Goal: Navigation & Orientation: Find specific page/section

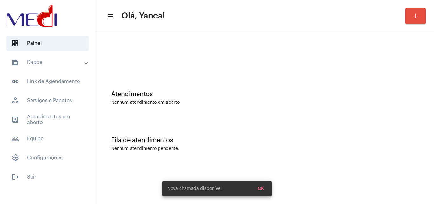
click at [58, 59] on mat-panel-title "text_snippet_outlined Dados" at bounding box center [47, 62] width 73 height 8
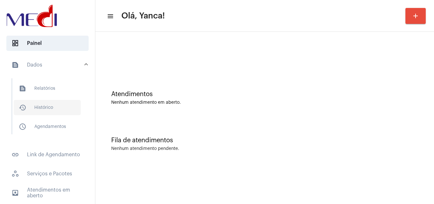
click at [50, 109] on span "history_outlined Histórico" at bounding box center [47, 107] width 67 height 15
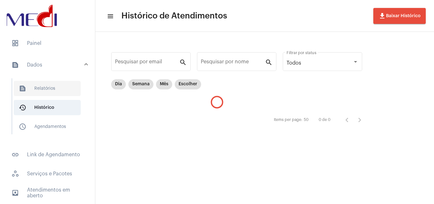
click at [51, 91] on span "text_snippet_outlined Relatórios" at bounding box center [47, 88] width 67 height 15
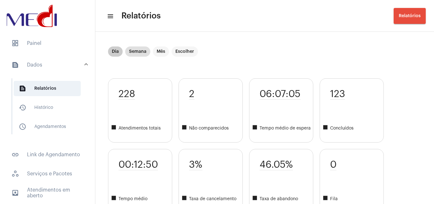
click at [113, 51] on mat-chip "Dia" at bounding box center [115, 51] width 15 height 10
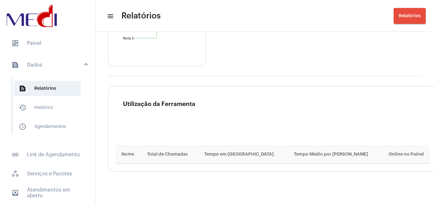
scroll to position [920, 0]
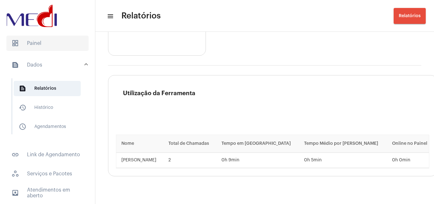
click at [51, 45] on span "dashboard Painel" at bounding box center [47, 43] width 82 height 15
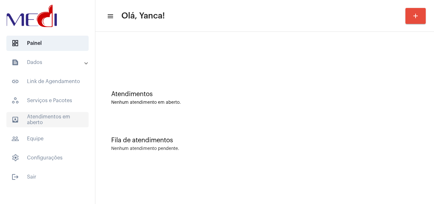
click at [61, 121] on span "outbox_outline Atendimentos em aberto" at bounding box center [47, 119] width 82 height 15
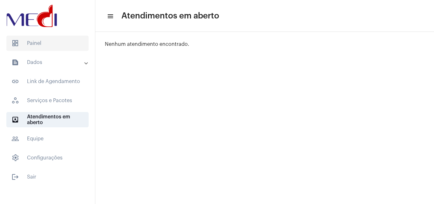
click at [53, 46] on span "dashboard Painel" at bounding box center [47, 43] width 82 height 15
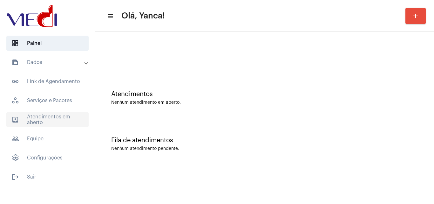
click at [43, 120] on span "outbox_outline Atendimentos em aberto" at bounding box center [47, 119] width 82 height 15
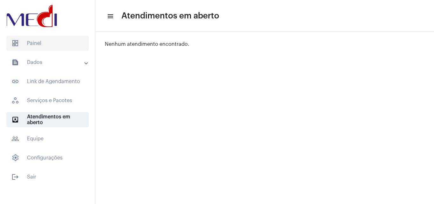
click at [70, 49] on span "dashboard Painel" at bounding box center [47, 43] width 82 height 15
